Goal: Information Seeking & Learning: Find specific fact

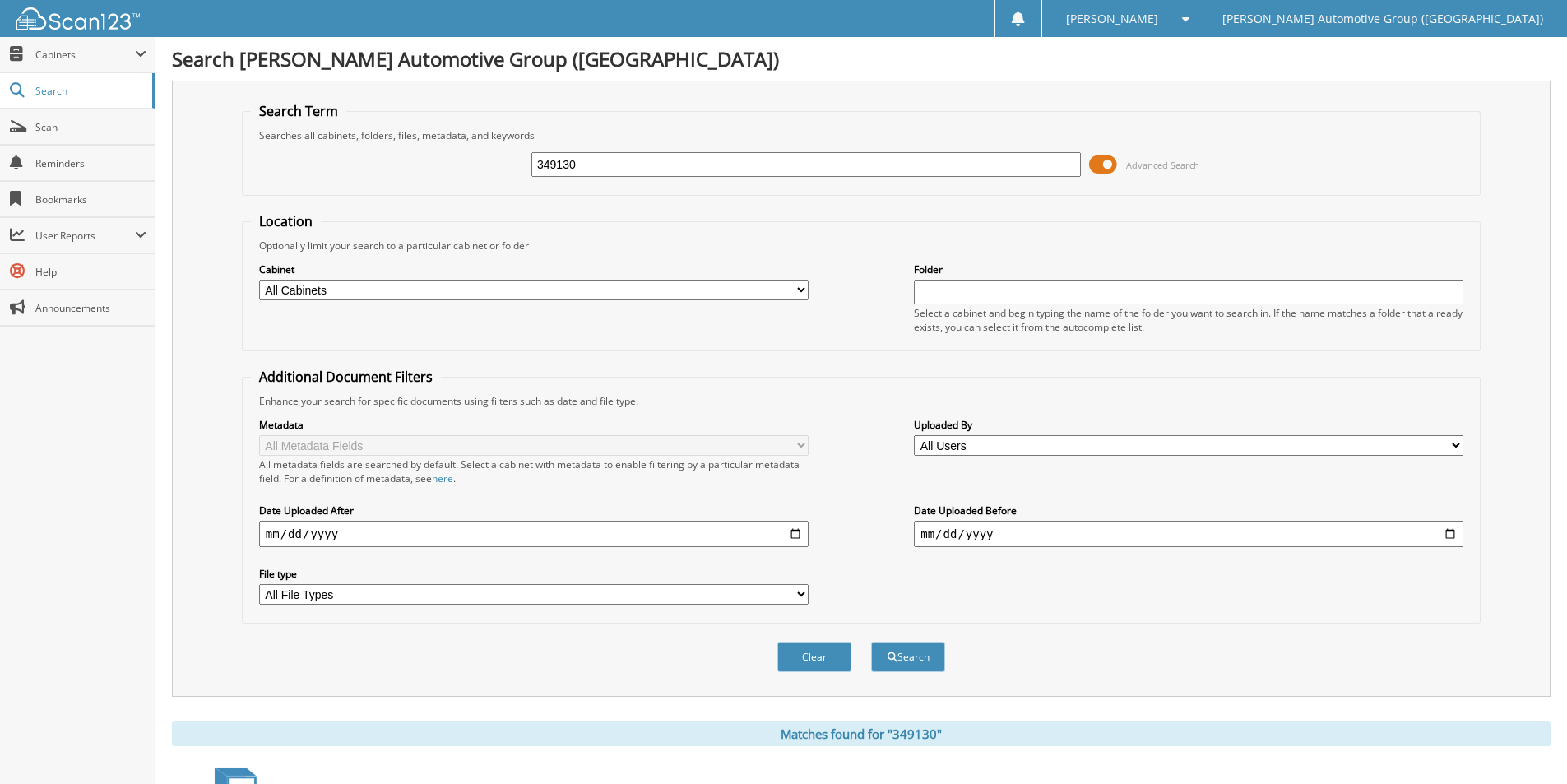
drag, startPoint x: 598, startPoint y: 158, endPoint x: 362, endPoint y: 150, distance: 236.1
click at [365, 150] on div "349130 Advanced Search" at bounding box center [861, 164] width 1221 height 44
click at [587, 166] on input "349130" at bounding box center [806, 164] width 550 height 25
type input "EL157518"
click at [871, 641] on button "Search" at bounding box center [908, 656] width 74 height 30
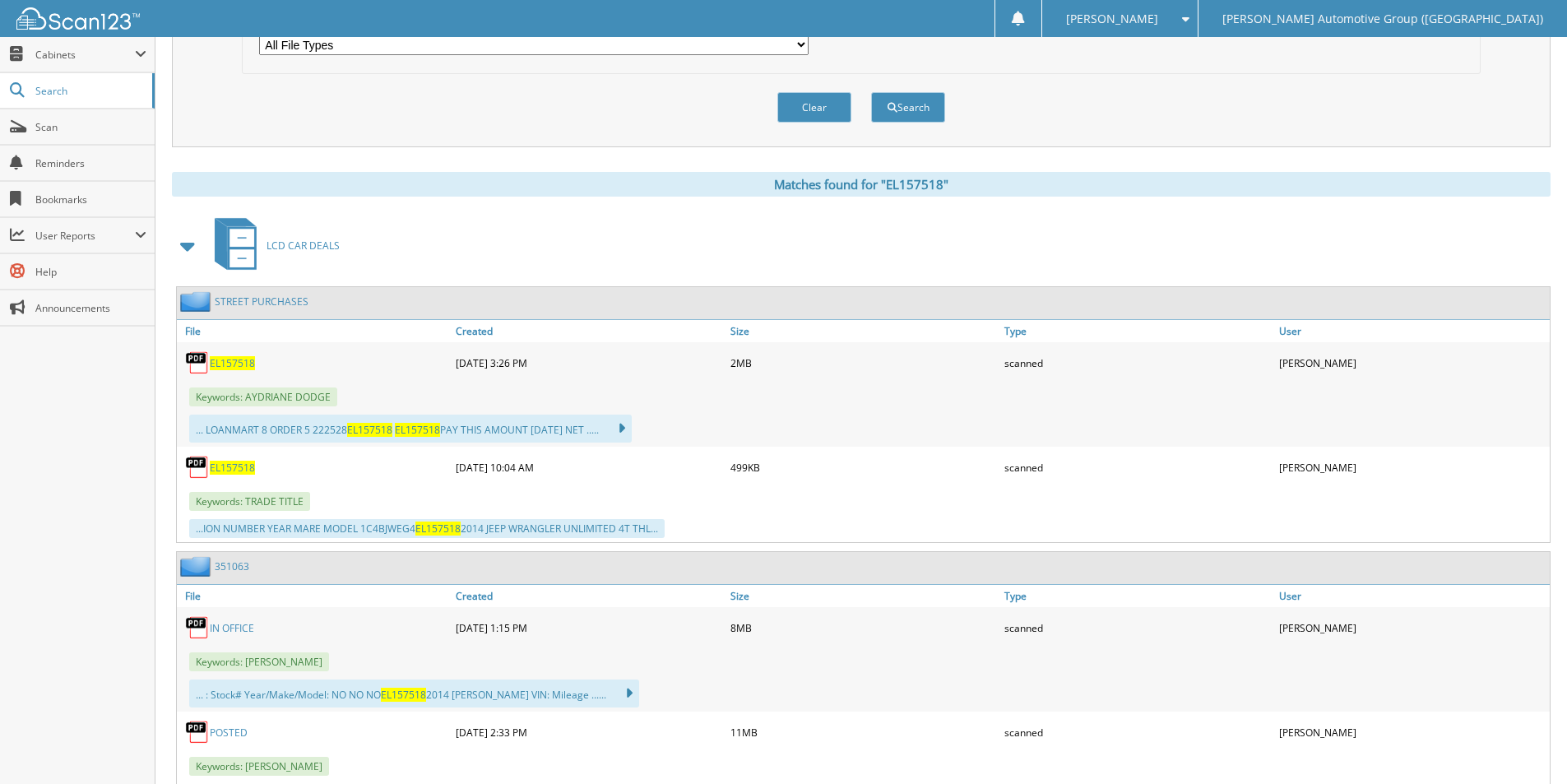
scroll to position [575, 0]
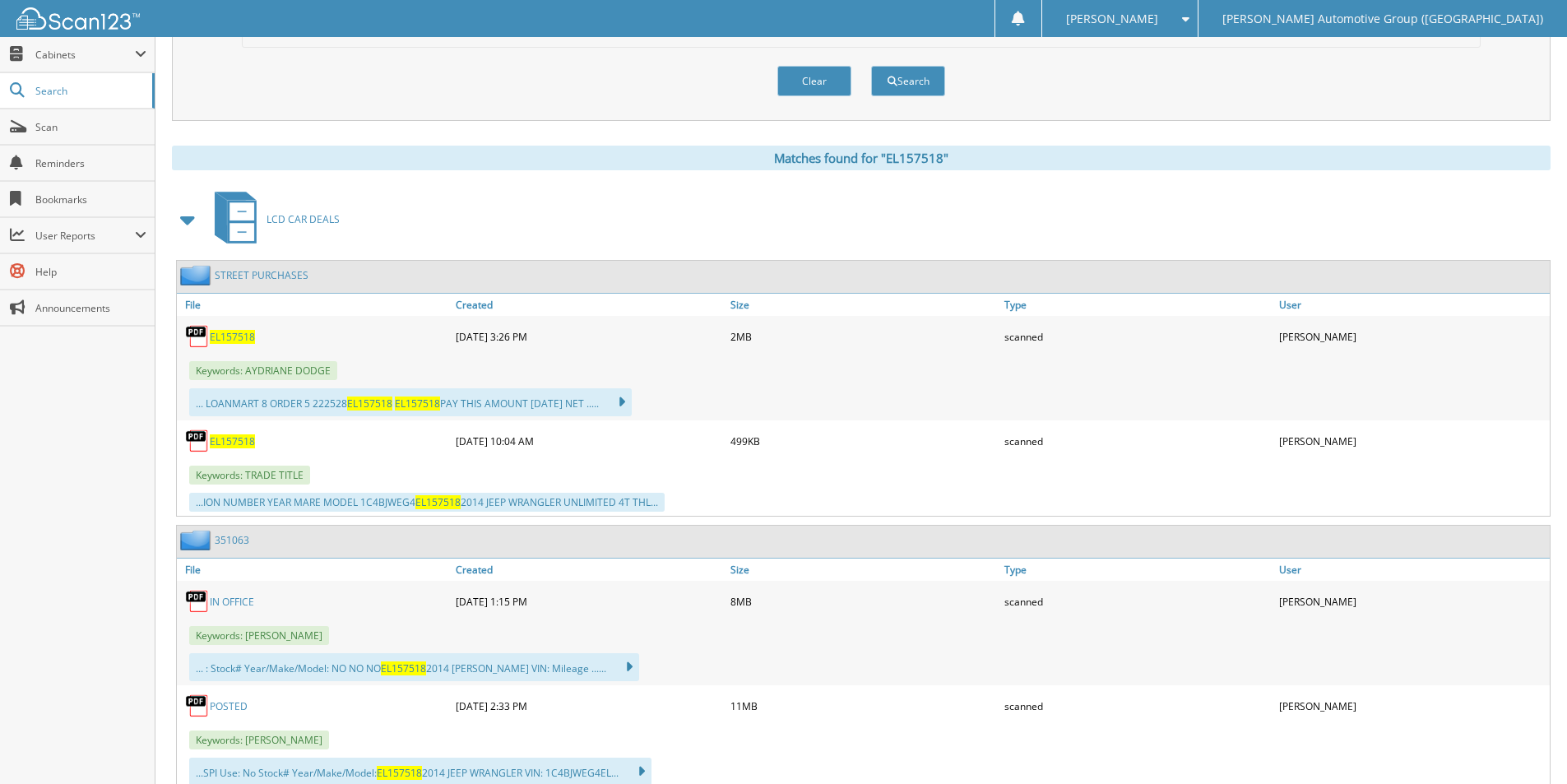
click at [234, 332] on span "EL157518" at bounding box center [232, 336] width 45 height 14
click at [653, 63] on div "Clear Search" at bounding box center [861, 81] width 1239 height 67
click at [496, 96] on div "Clear Search" at bounding box center [861, 81] width 1239 height 67
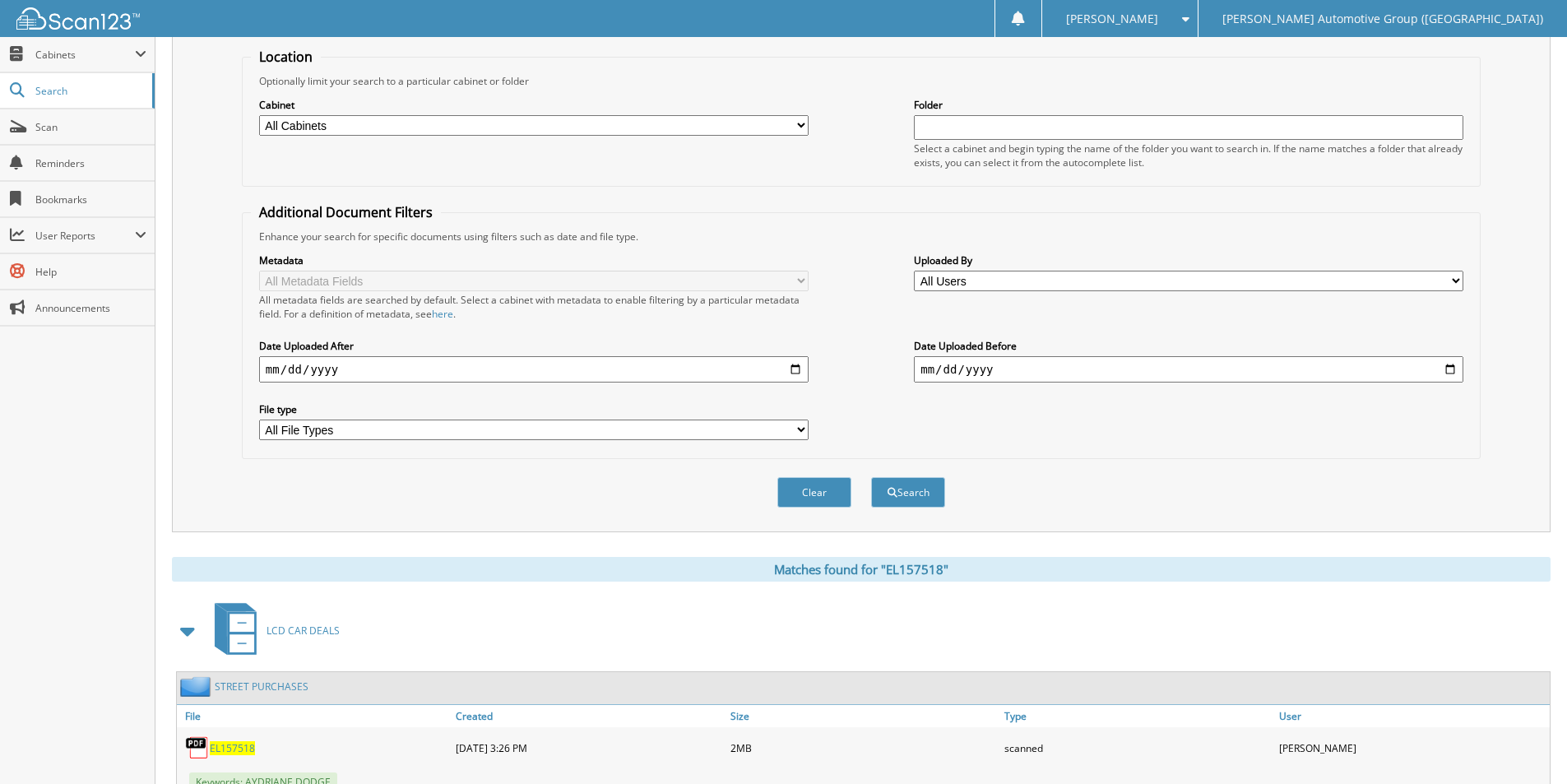
scroll to position [0, 0]
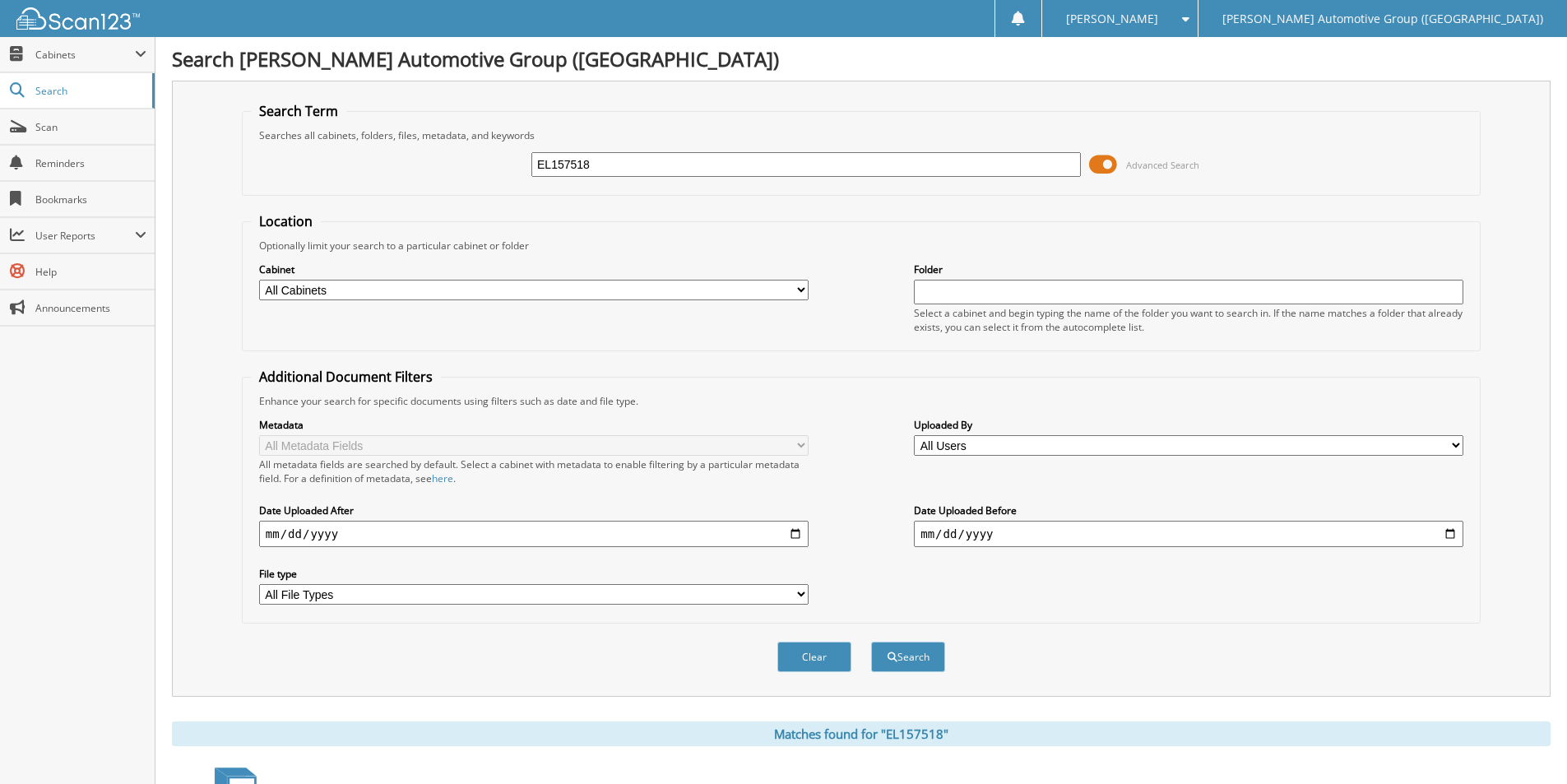
drag, startPoint x: 516, startPoint y: 163, endPoint x: 376, endPoint y: 166, distance: 140.0
click at [376, 166] on div "EL157518 Advanced Search" at bounding box center [861, 164] width 1221 height 44
paste input "351714"
type input "351714"
click at [899, 656] on button "Search" at bounding box center [908, 656] width 74 height 30
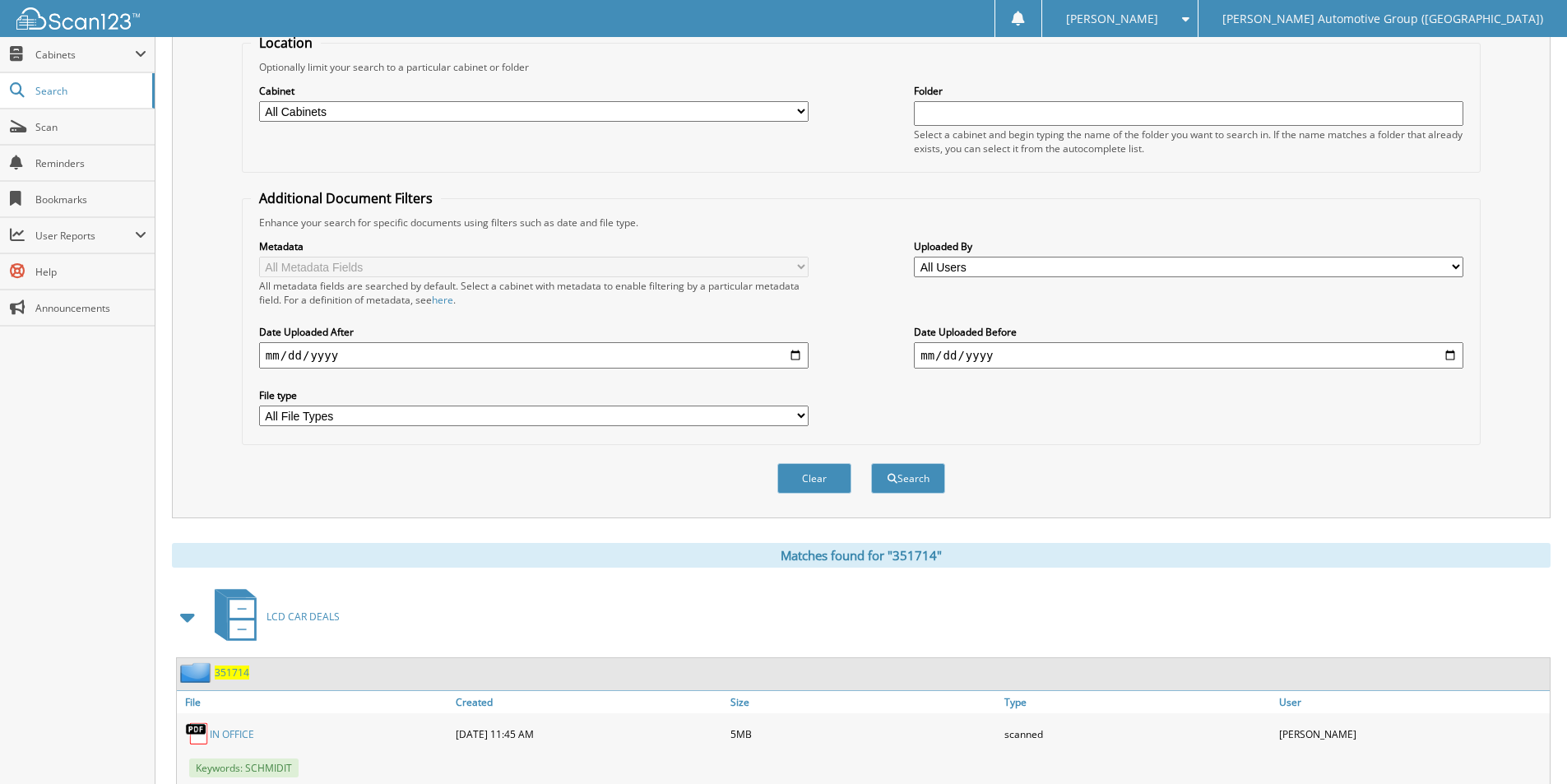
scroll to position [264, 0]
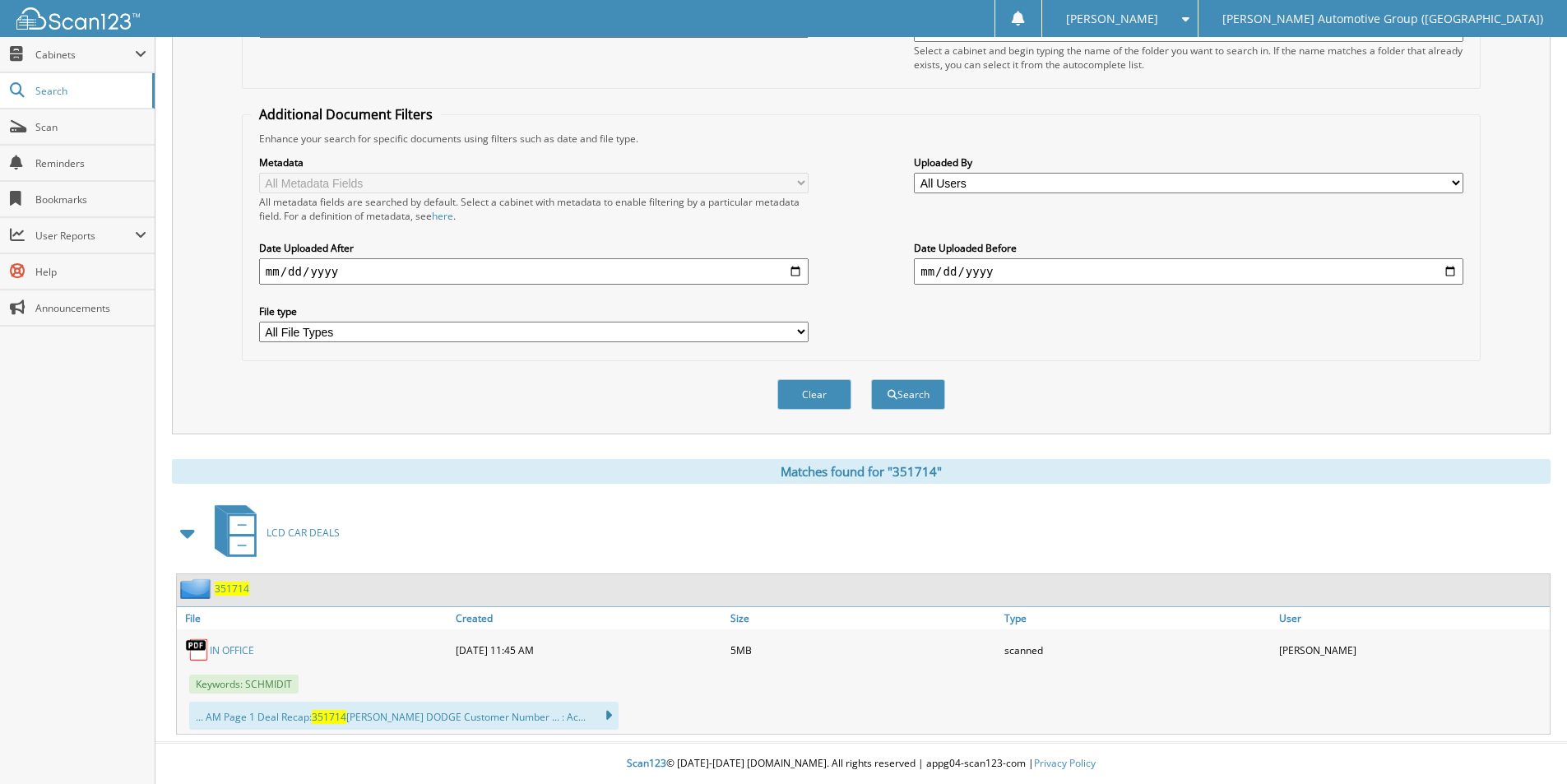
click at [229, 588] on span "351714" at bounding box center [231, 588] width 34 height 14
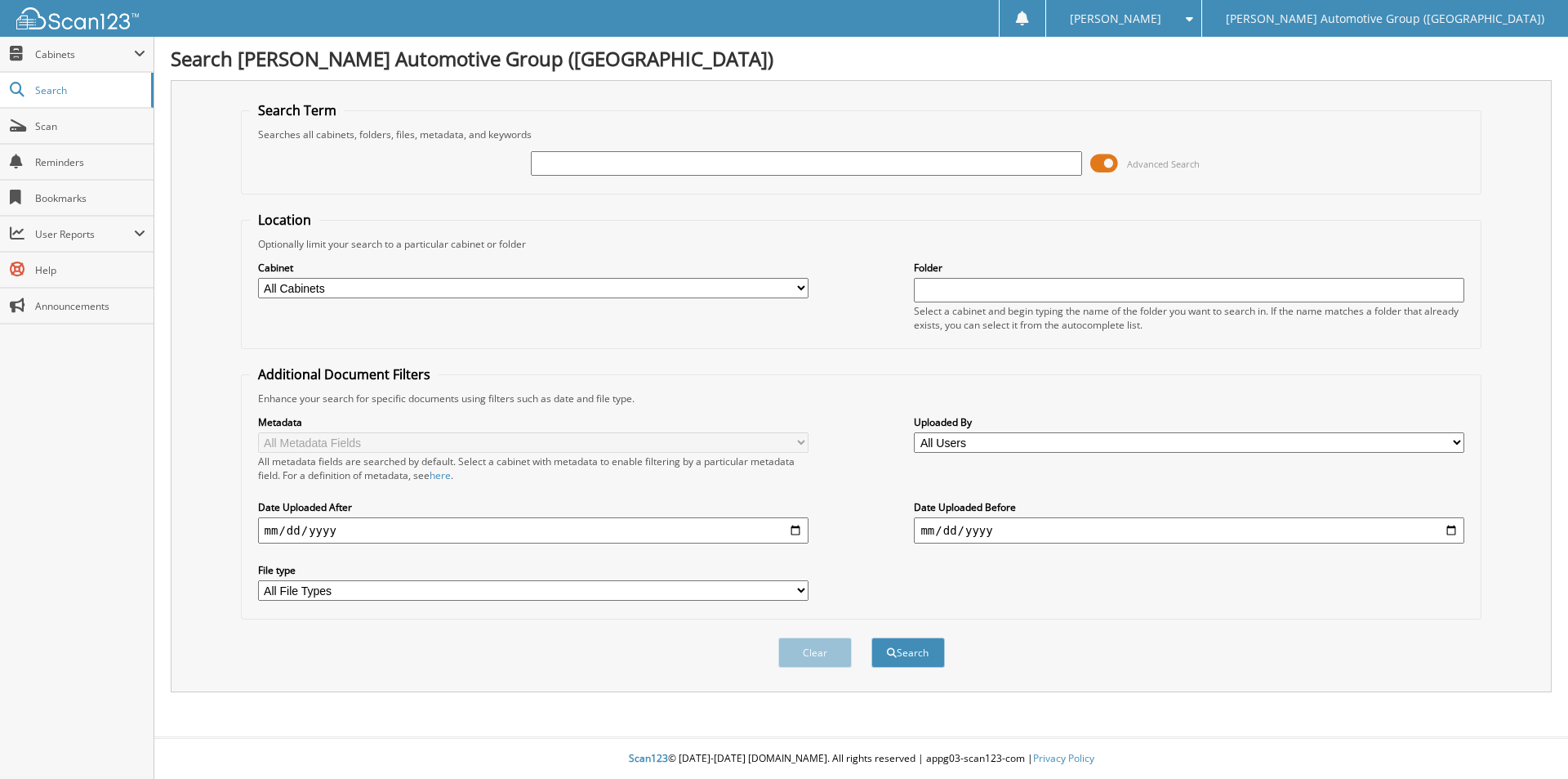
click at [716, 173] on input "text" at bounding box center [806, 163] width 551 height 25
type input "351813"
click at [911, 660] on button "Search" at bounding box center [908, 652] width 74 height 30
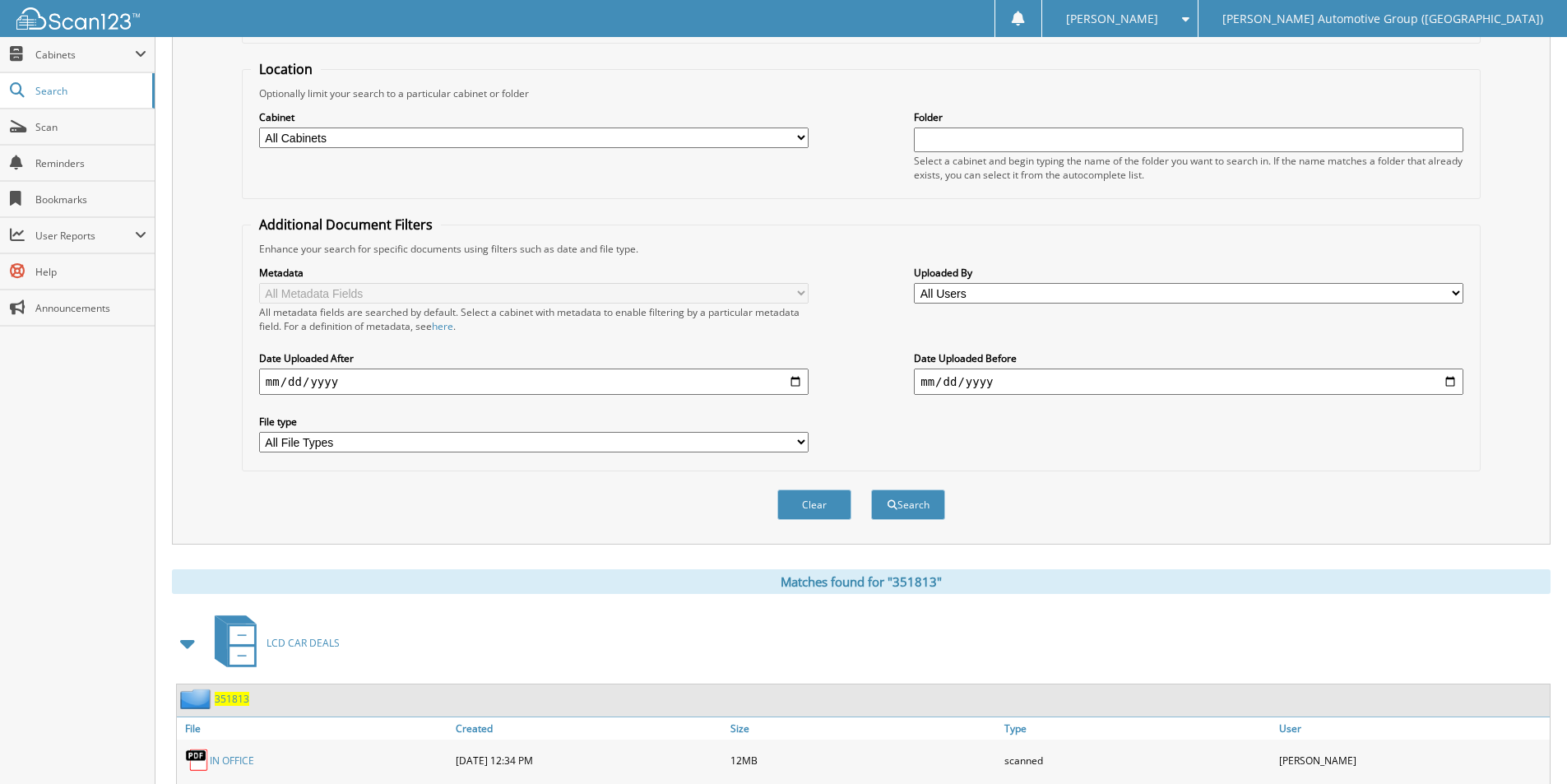
scroll to position [264, 0]
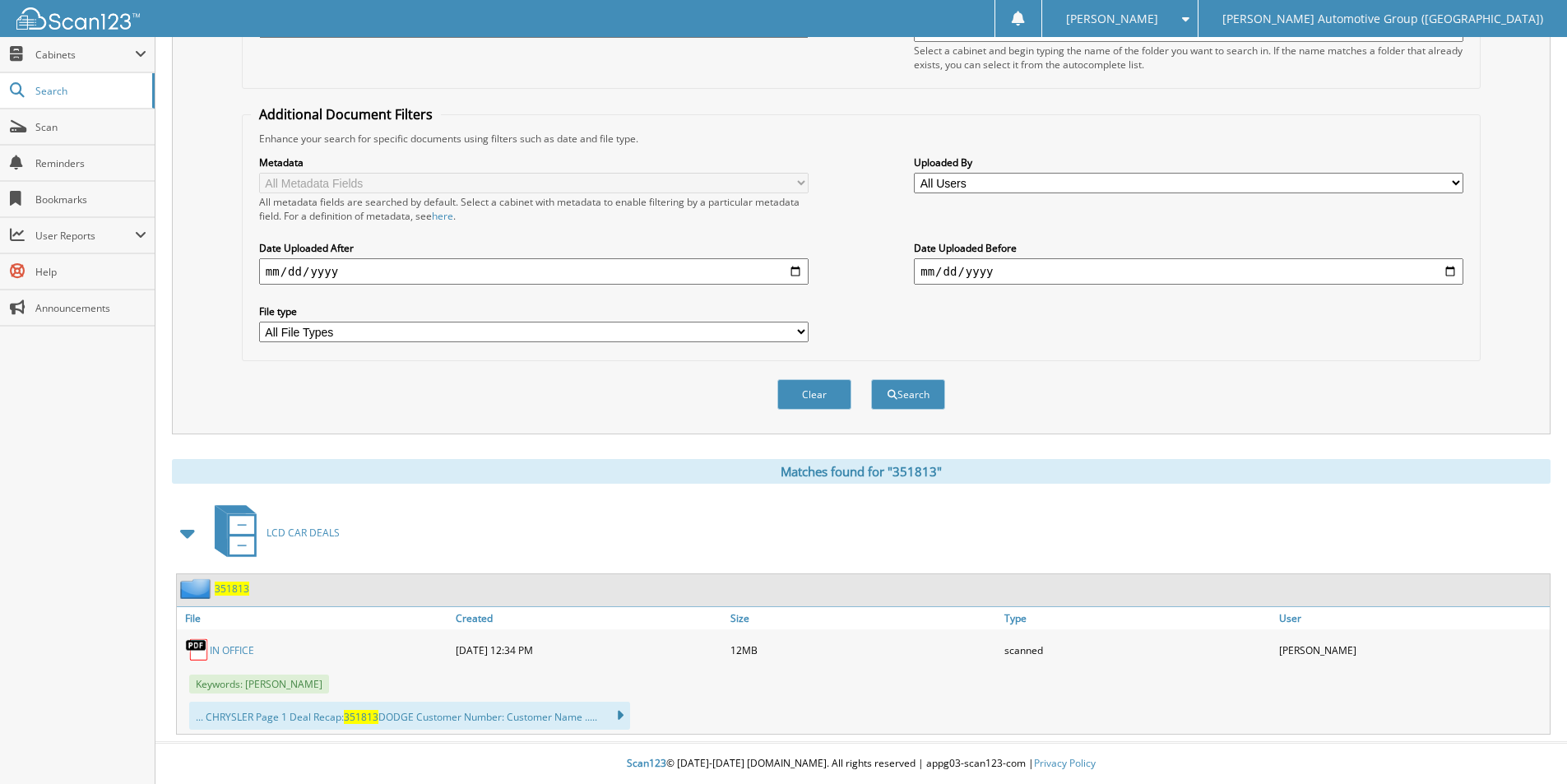
click at [237, 583] on span "351813" at bounding box center [231, 588] width 34 height 14
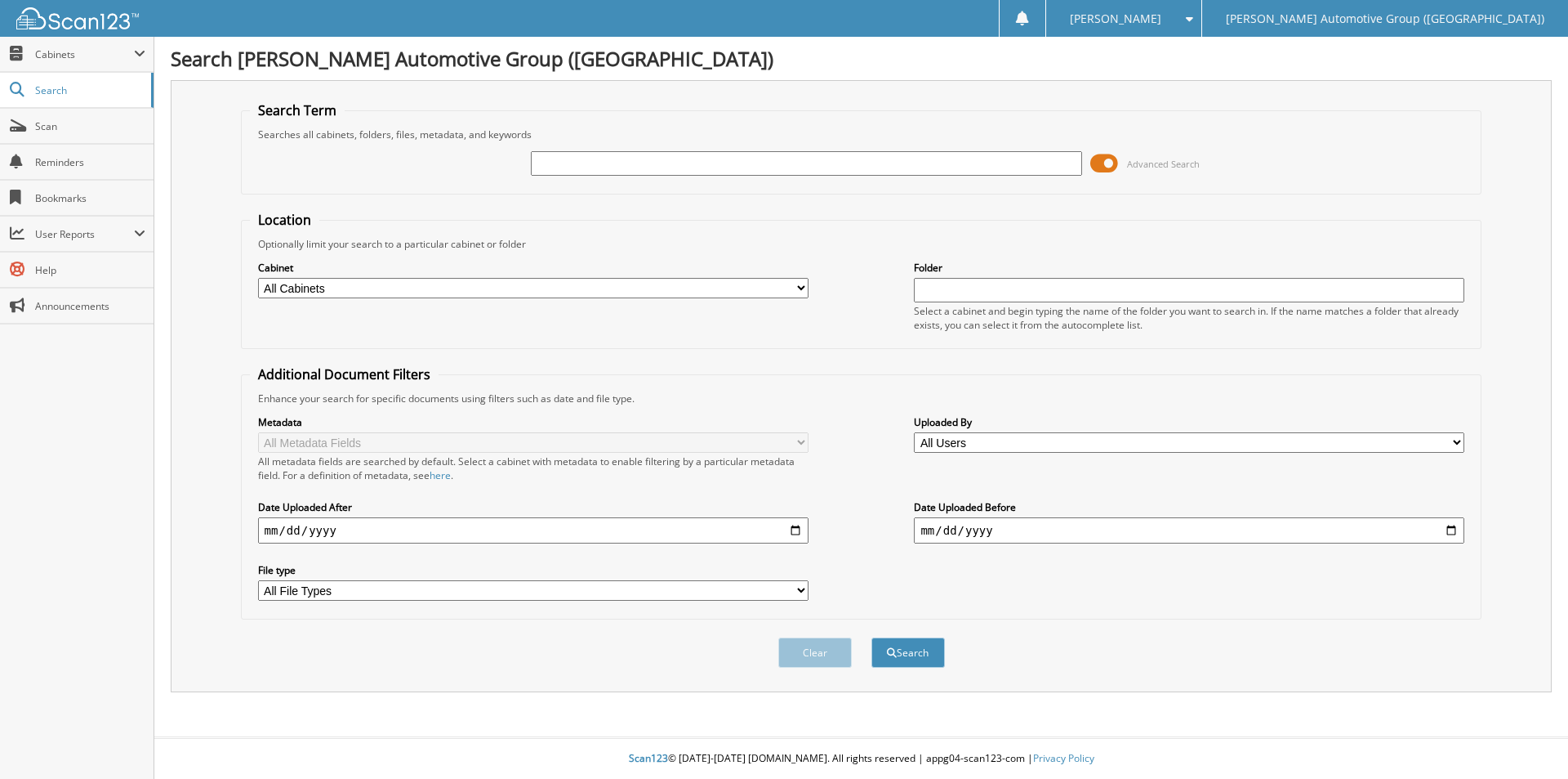
click at [765, 159] on input "text" at bounding box center [806, 163] width 551 height 25
type input "344559"
click at [871, 637] on button "Search" at bounding box center [908, 652] width 74 height 30
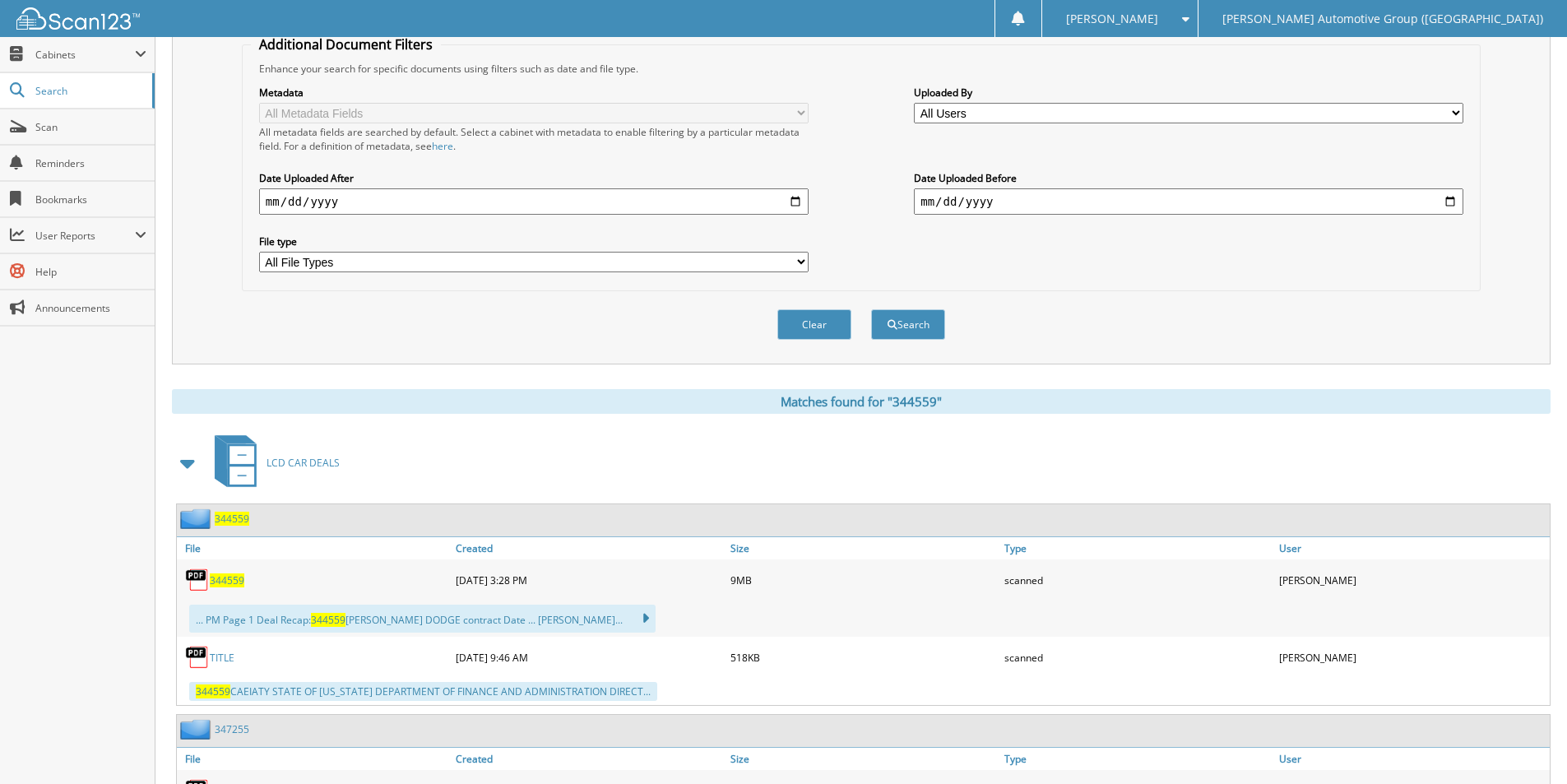
scroll to position [411, 0]
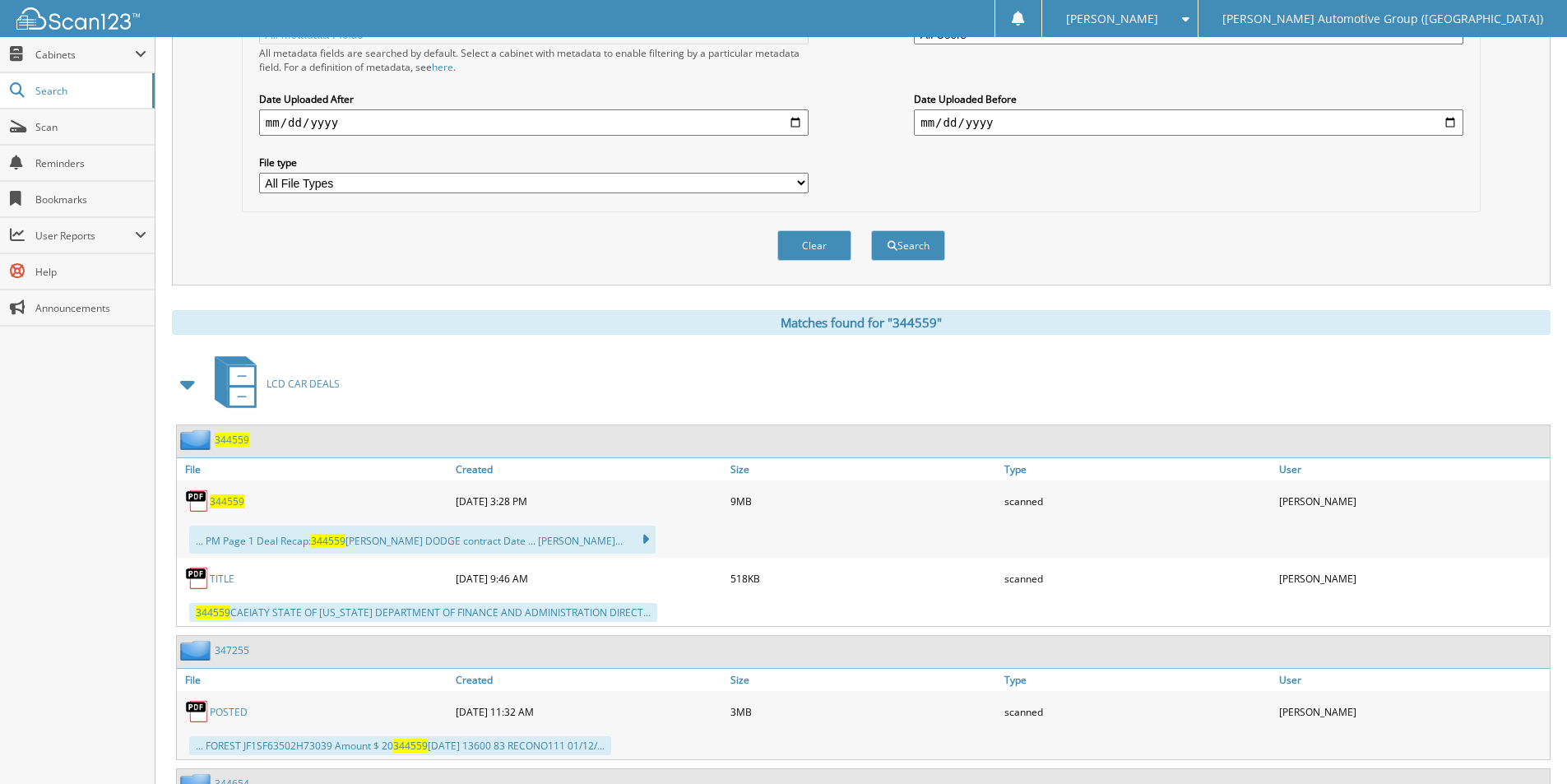
click at [233, 443] on span "344559" at bounding box center [231, 440] width 34 height 14
